Goal: Information Seeking & Learning: Learn about a topic

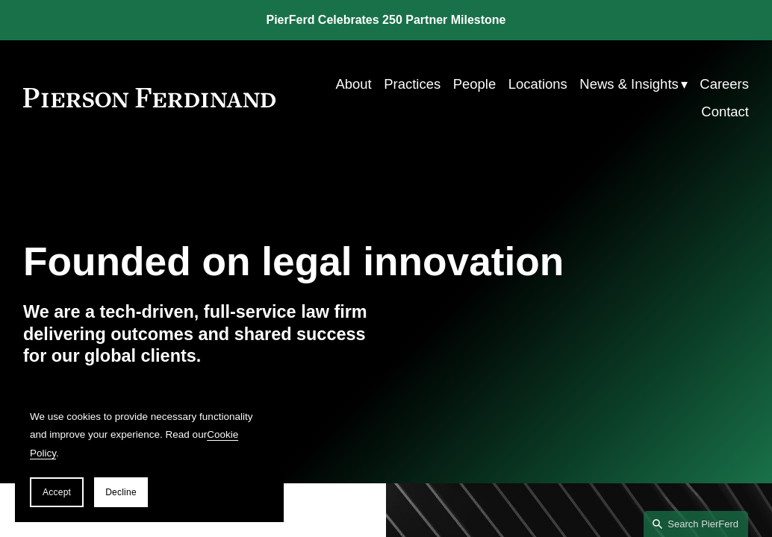
click at [411, 87] on link "Practices" at bounding box center [412, 84] width 57 height 28
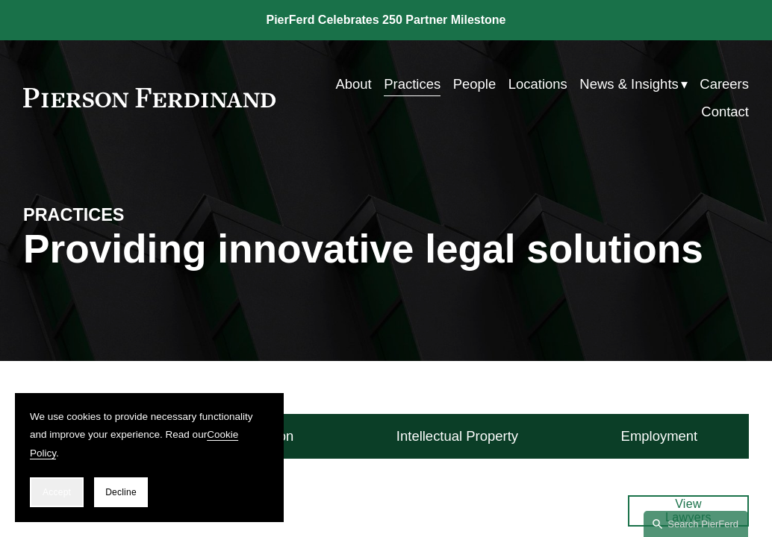
click at [61, 499] on button "Accept" at bounding box center [57, 493] width 54 height 30
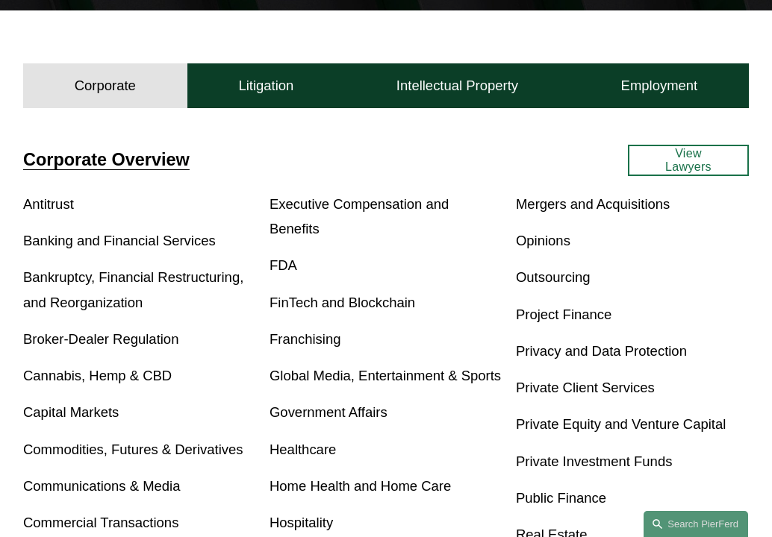
scroll to position [355, 0]
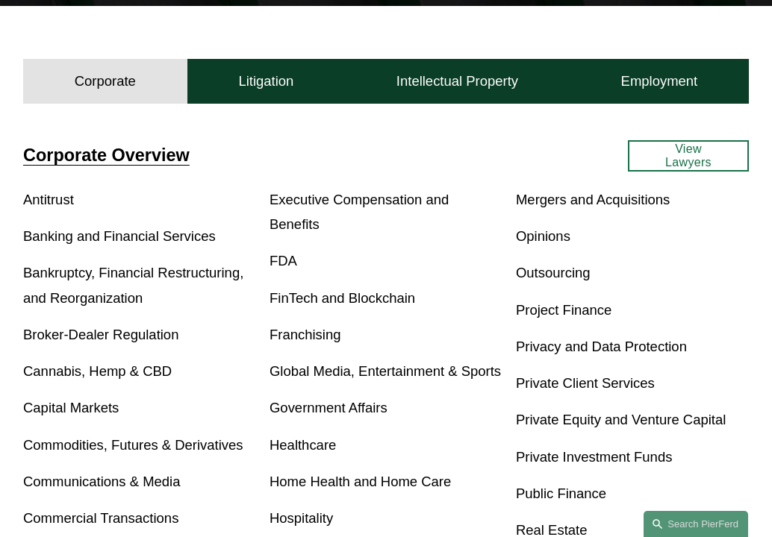
click at [283, 253] on link "FDA" at bounding box center [283, 261] width 28 height 16
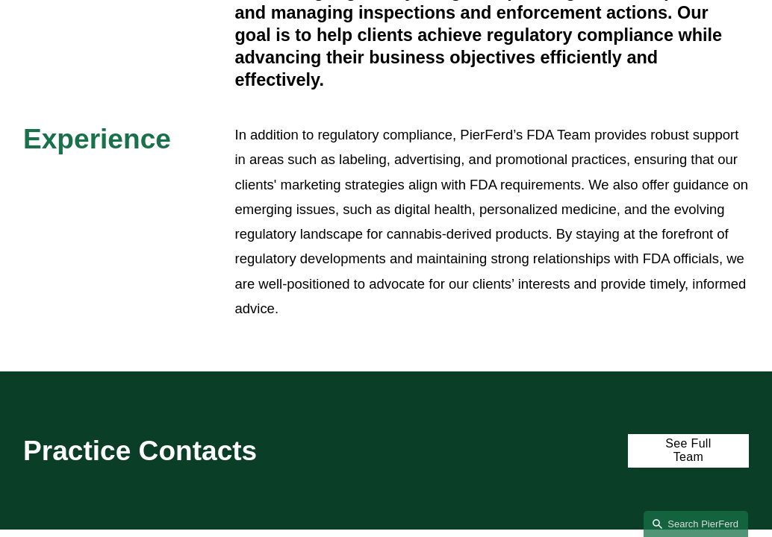
scroll to position [681, 0]
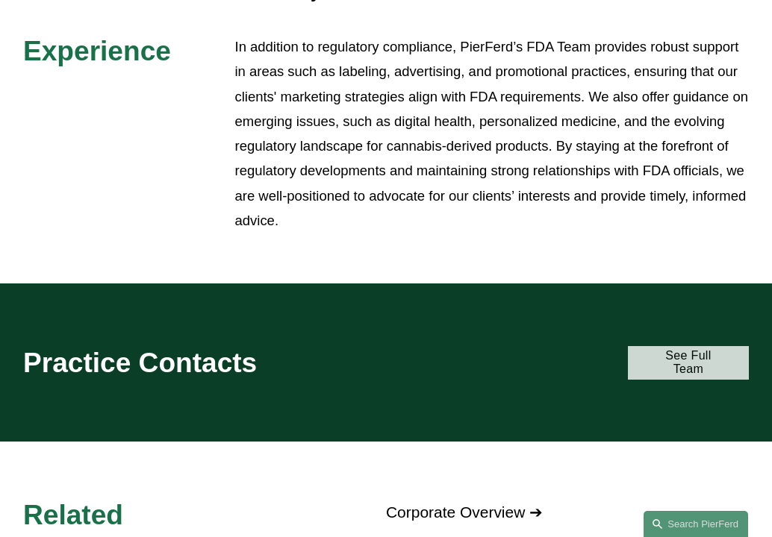
click at [709, 346] on link "See Full Team" at bounding box center [688, 363] width 121 height 34
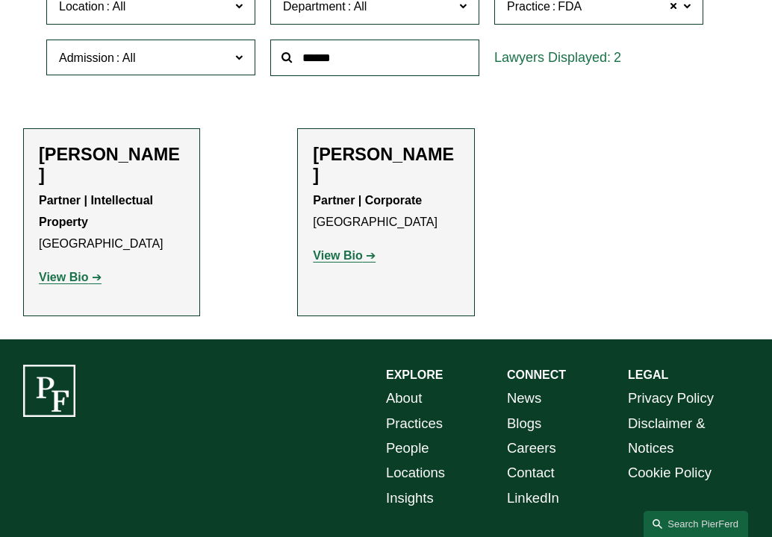
scroll to position [450, 0]
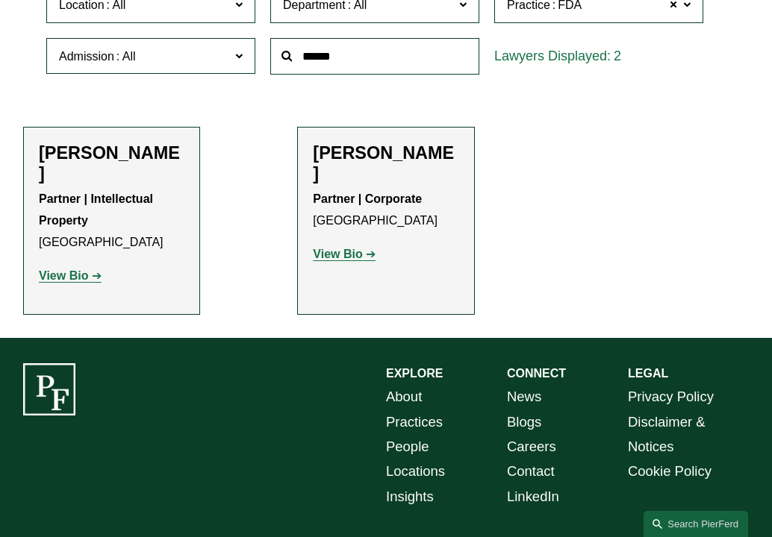
click at [56, 269] on strong "View Bio" at bounding box center [63, 275] width 49 height 13
click at [351, 248] on strong "View Bio" at bounding box center [337, 254] width 49 height 13
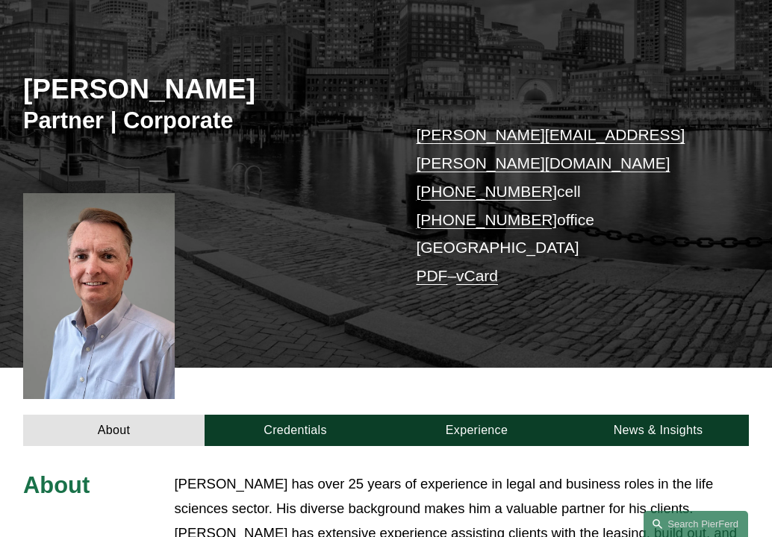
scroll to position [250, 0]
